Goal: Transaction & Acquisition: Obtain resource

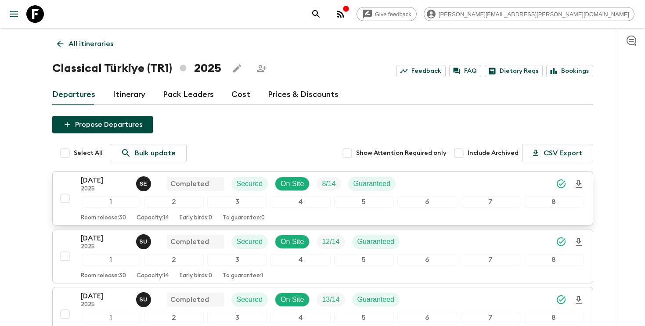
scroll to position [152, 0]
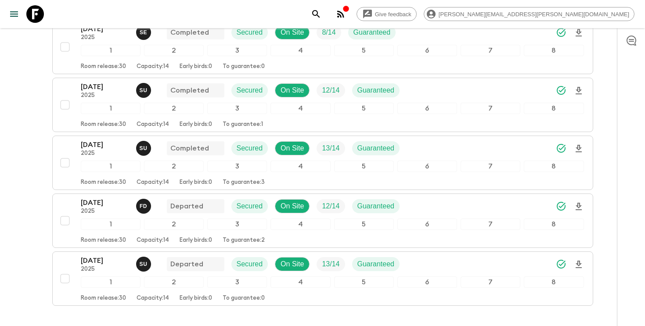
click at [321, 17] on icon "search adventures" at bounding box center [316, 14] width 11 height 11
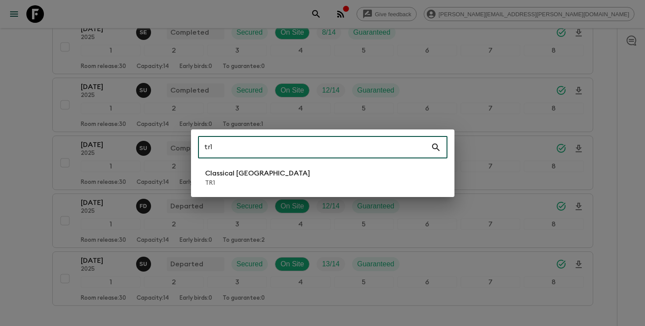
type input "tr1"
click at [259, 178] on p "Classical [GEOGRAPHIC_DATA]" at bounding box center [257, 173] width 105 height 11
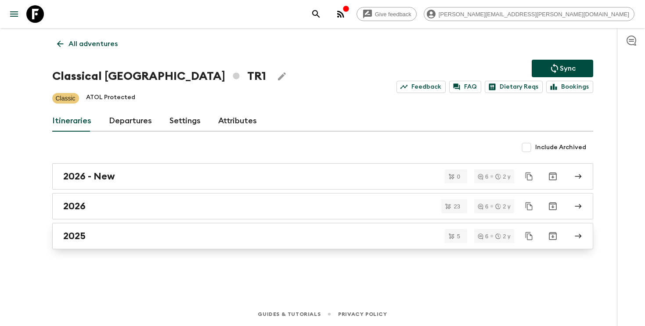
click at [231, 238] on div "2025" at bounding box center [314, 236] width 502 height 11
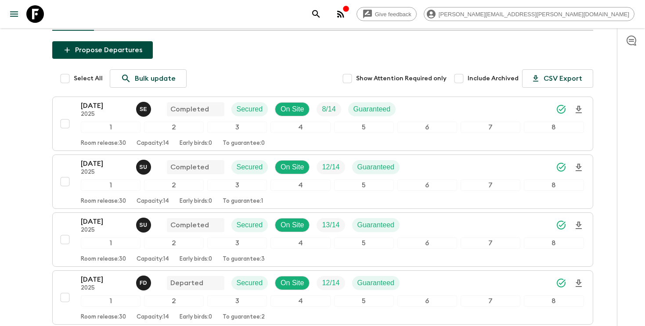
scroll to position [211, 0]
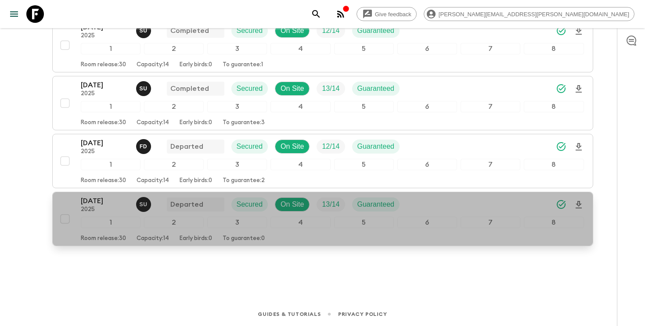
click at [580, 203] on icon "Download Onboarding" at bounding box center [579, 205] width 11 height 11
